Goal: Task Accomplishment & Management: Manage account settings

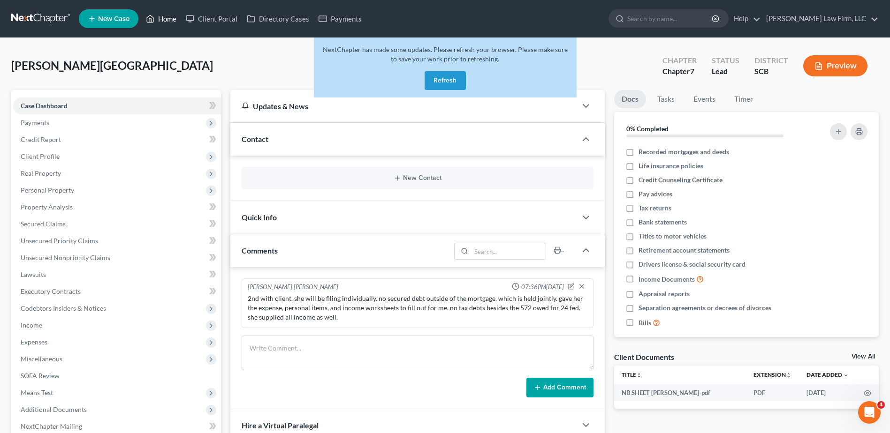
click at [158, 21] on link "Home" at bounding box center [161, 18] width 40 height 17
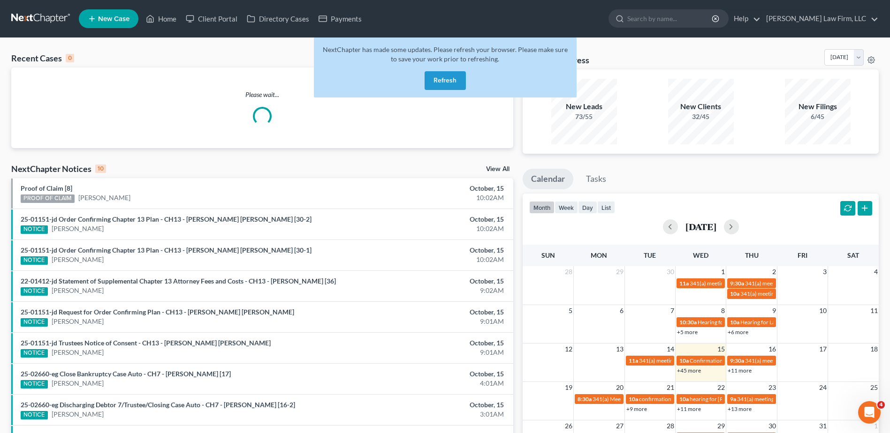
click at [434, 84] on button "Refresh" at bounding box center [445, 80] width 41 height 19
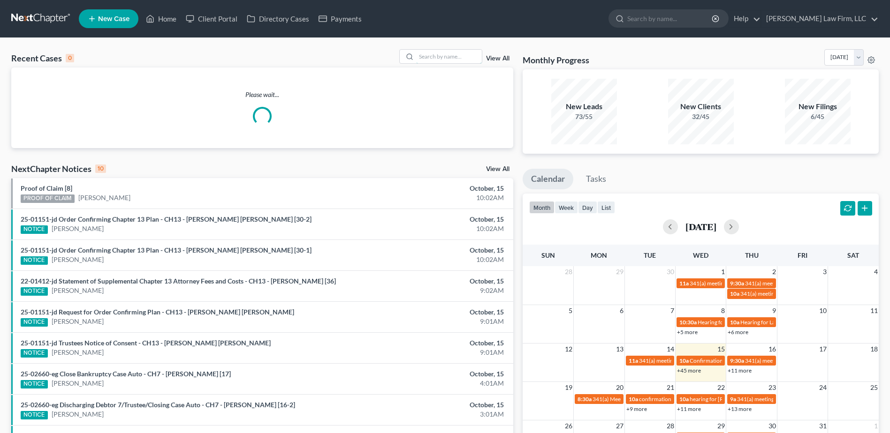
click at [458, 57] on input "search" at bounding box center [449, 57] width 66 height 14
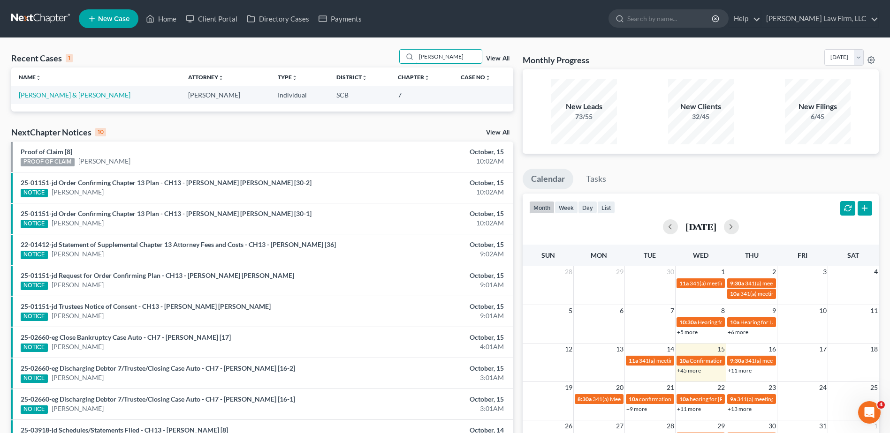
type input "[PERSON_NAME]"
click at [71, 92] on link "[PERSON_NAME] & [PERSON_NAME]" at bounding box center [75, 95] width 112 height 8
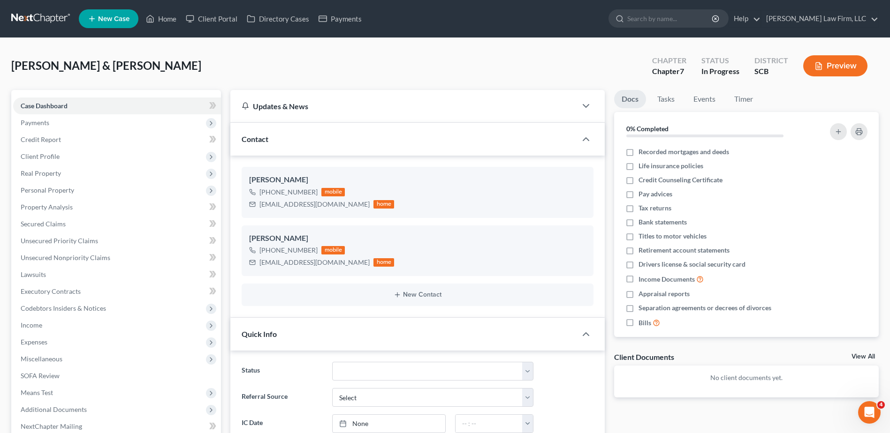
select select "0"
click at [40, 122] on span "Payments" at bounding box center [35, 123] width 29 height 8
click at [54, 155] on span "Payments" at bounding box center [53, 156] width 29 height 8
